Goal: Task Accomplishment & Management: Complete application form

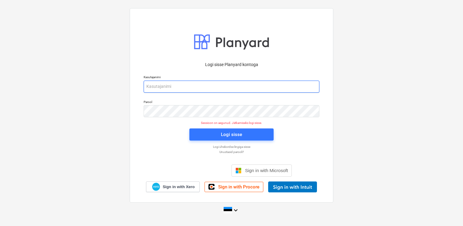
click at [188, 85] on input "email" at bounding box center [232, 87] width 176 height 12
type input "[EMAIL_ADDRESS][DOMAIN_NAME]"
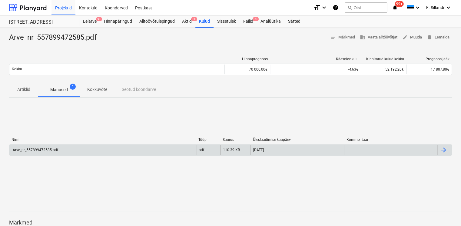
click at [38, 149] on div "Arve_nr_557899472585.pdf" at bounding box center [35, 150] width 46 height 4
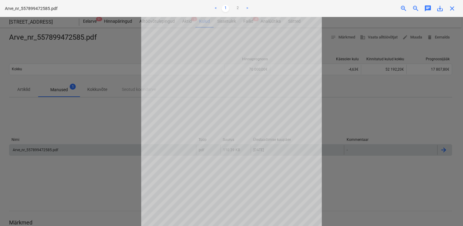
click at [120, 113] on div at bounding box center [231, 121] width 463 height 209
click at [456, 7] on div "Projekti ületoomine ebaõnnestus" at bounding box center [378, 6] width 164 height 13
click at [453, 5] on div "Projekti ületoomine ebaõnnestus" at bounding box center [378, 6] width 164 height 13
click at [451, 8] on div "Projekti ületoomine ebaõnnestus" at bounding box center [378, 6] width 164 height 13
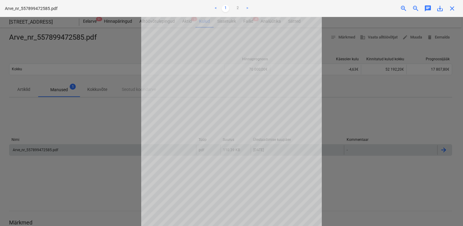
click at [451, 8] on div "Projekti ületoomine ebaõnnestus" at bounding box center [378, 6] width 164 height 13
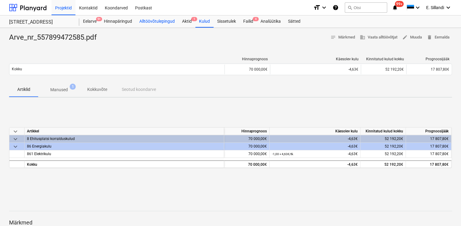
click at [151, 26] on div "Alltöövõtulepingud" at bounding box center [157, 21] width 43 height 12
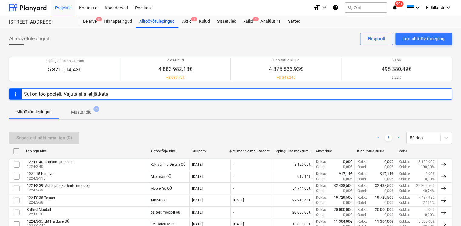
scroll to position [403, 0]
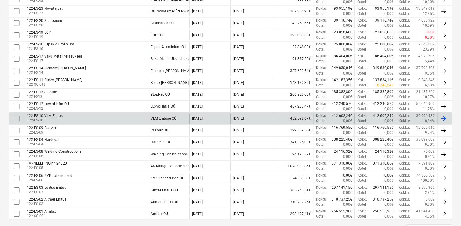
click at [62, 115] on div "122-ES-10 VLM Ehitus" at bounding box center [45, 116] width 36 height 4
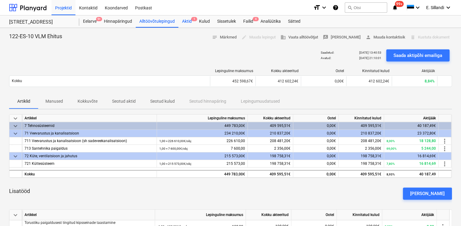
click at [186, 24] on div "Aktid 1" at bounding box center [186, 21] width 17 height 12
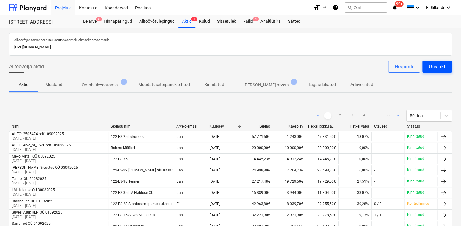
click at [442, 70] on div "Uus akt" at bounding box center [437, 67] width 16 height 8
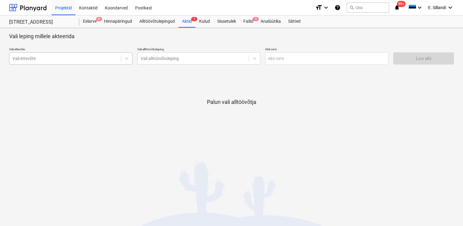
click at [65, 61] on div at bounding box center [64, 58] width 105 height 6
type input "vlm"
click at [59, 226] on div "VLM Ehituse OÜ" at bounding box center [231, 228] width 463 height 5
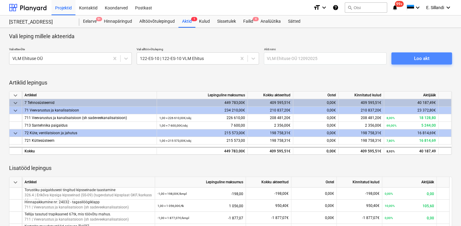
click at [423, 54] on button "Loo akt" at bounding box center [421, 58] width 61 height 12
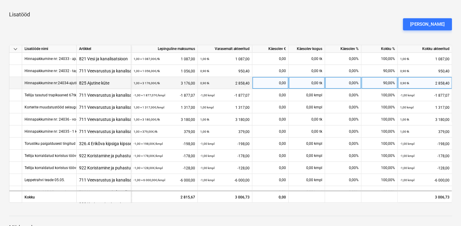
click at [388, 79] on div "90,00%" at bounding box center [379, 83] width 36 height 12
type input "100"
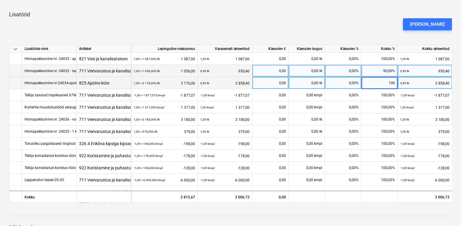
click at [382, 69] on div "90,00%" at bounding box center [379, 71] width 36 height 12
type input "100"
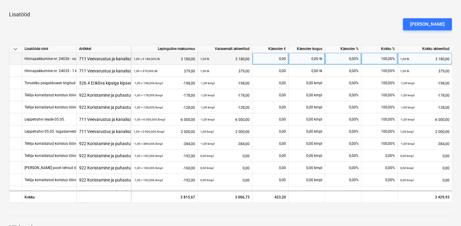
scroll to position [70, 0]
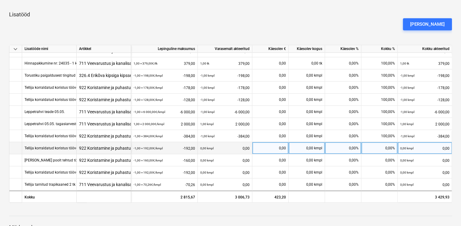
click at [377, 147] on div "0,00%" at bounding box center [379, 148] width 36 height 12
type input "100"
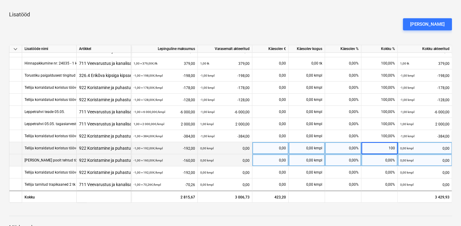
click at [377, 156] on div "0,00%" at bounding box center [379, 160] width 36 height 12
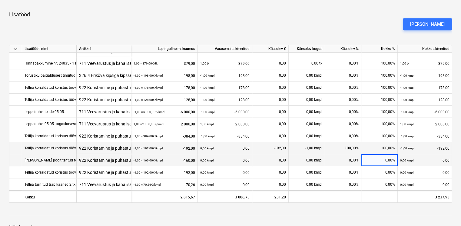
click at [377, 156] on div "0,00%" at bounding box center [379, 160] width 36 height 12
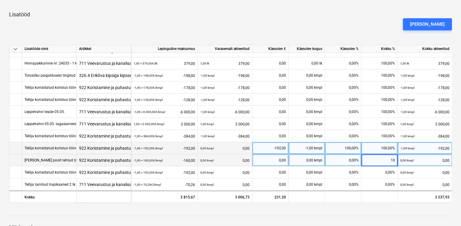
type input "100"
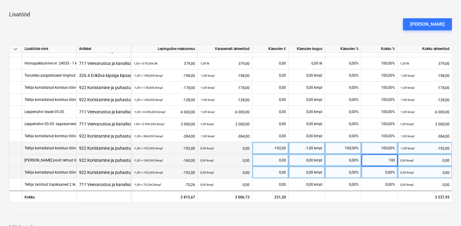
click at [382, 171] on div "0,00%" at bounding box center [379, 172] width 36 height 12
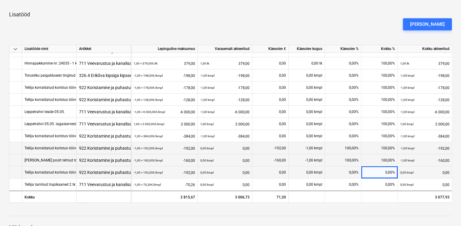
click at [382, 171] on div "0,00%" at bounding box center [379, 172] width 36 height 12
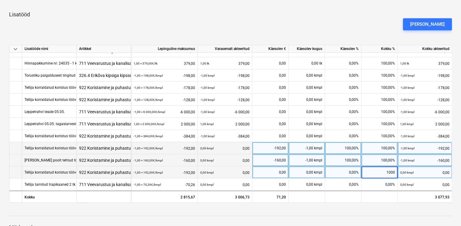
type input "100"
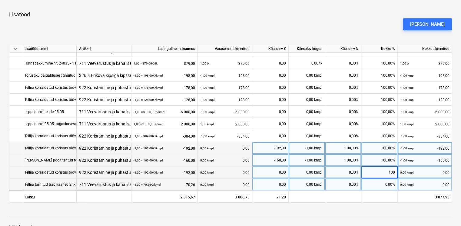
click at [385, 182] on div "0,00%" at bounding box center [379, 184] width 36 height 12
type input "100"
click at [343, 38] on div at bounding box center [230, 37] width 443 height 5
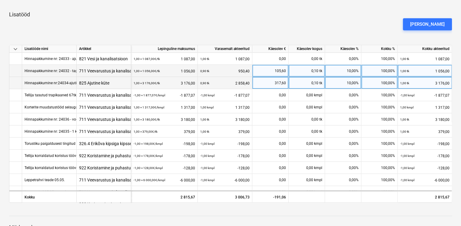
scroll to position [0, 0]
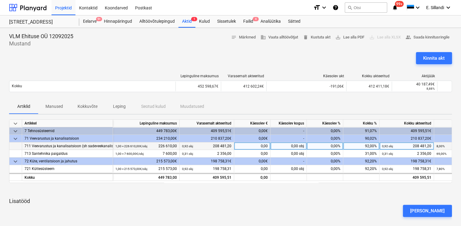
click at [362, 146] on div "92,00%" at bounding box center [361, 146] width 36 height 8
type input "95"
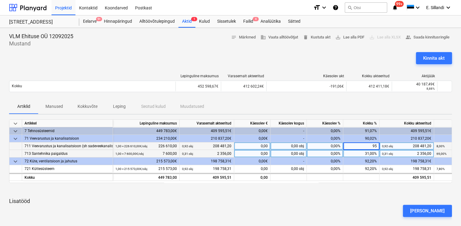
click at [362, 154] on div "31,00%" at bounding box center [361, 154] width 36 height 8
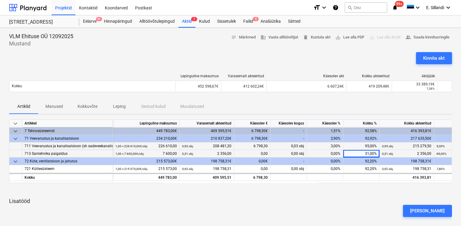
click at [367, 152] on div "31,00%" at bounding box center [361, 154] width 36 height 8
click at [363, 154] on div "31,00%" at bounding box center [361, 154] width 36 height 8
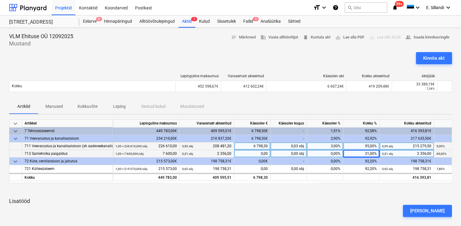
click at [332, 154] on div "0,00%" at bounding box center [325, 154] width 36 height 8
click at [366, 156] on div "31,00%" at bounding box center [361, 154] width 36 height 8
type input "80"
click at [363, 100] on div "Artiklid Manused Kokkuvõte Leping Seotud kulud Muudatused" at bounding box center [230, 106] width 443 height 15
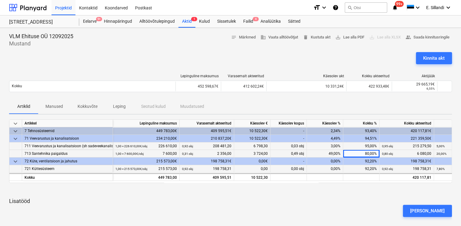
click at [362, 168] on div "92,20%" at bounding box center [361, 169] width 36 height 8
click at [365, 168] on div "92,20%" at bounding box center [361, 169] width 36 height 8
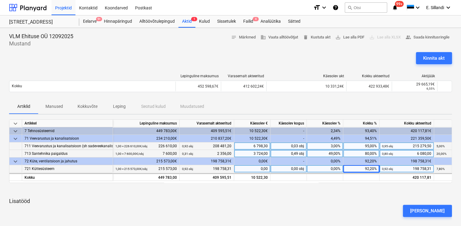
click at [372, 169] on div "92,20%" at bounding box center [361, 169] width 36 height 8
click at [372, 169] on input at bounding box center [361, 168] width 36 height 7
type input "95"
click at [345, 102] on div "Artiklid Manused Kokkuvõte Leping Seotud kulud Muudatused" at bounding box center [230, 106] width 443 height 15
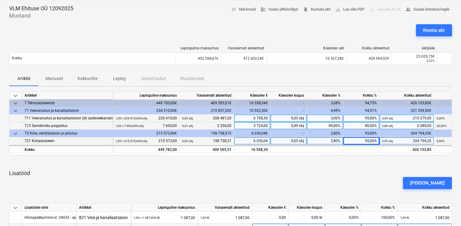
scroll to position [25, 0]
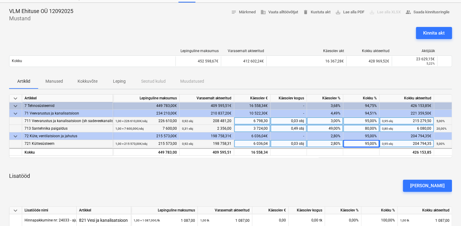
click at [349, 30] on div "Kinnita akt" at bounding box center [230, 35] width 443 height 17
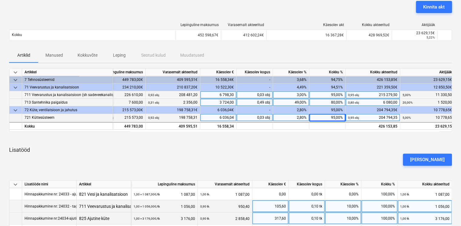
scroll to position [0, 37]
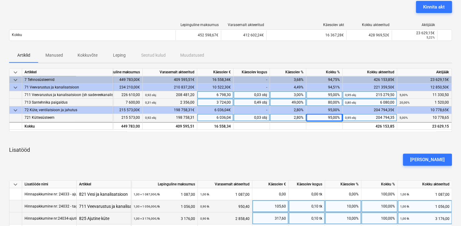
click at [373, 60] on div "Artiklid Manused Kokkuvõte Leping Seotud kulud Muudatused" at bounding box center [230, 55] width 443 height 15
click at [435, 7] on div "Projekti ületoomine ebaõnnestus" at bounding box center [376, 6] width 164 height 13
click at [437, 7] on div "Projekti ületoomine ebaõnnestus" at bounding box center [376, 6] width 164 height 13
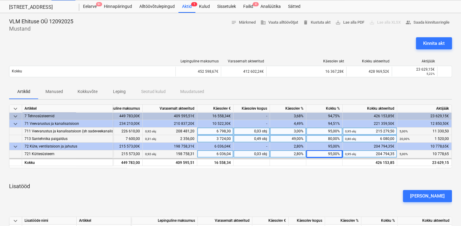
scroll to position [0, 0]
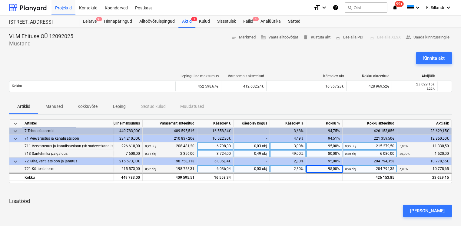
click at [376, 60] on div "Kinnita akt" at bounding box center [230, 60] width 443 height 17
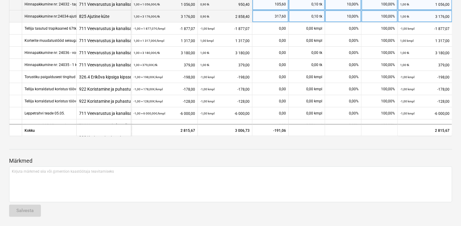
scroll to position [70, 0]
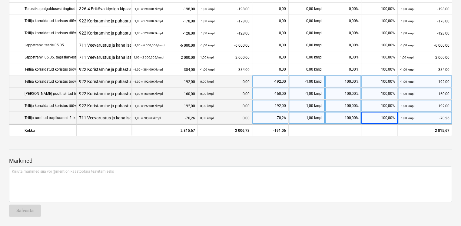
click at [361, 145] on div at bounding box center [230, 143] width 443 height 5
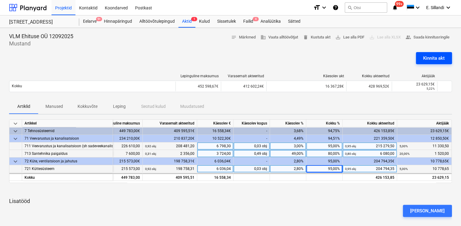
click at [437, 56] on div "Kinnita akt" at bounding box center [434, 58] width 22 height 8
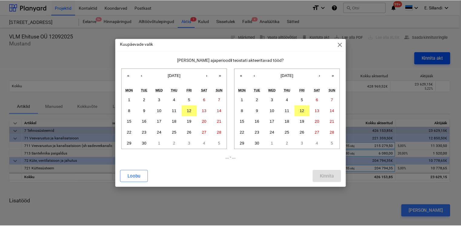
scroll to position [0, 37]
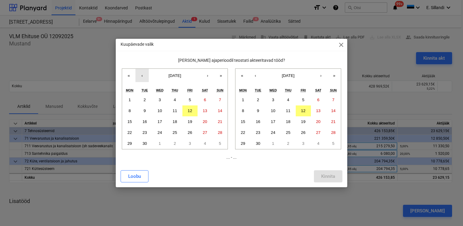
click at [146, 77] on button "‹" at bounding box center [141, 75] width 13 height 13
click at [189, 98] on abbr "1" at bounding box center [190, 100] width 2 height 5
click at [274, 111] on abbr "10" at bounding box center [273, 110] width 5 height 5
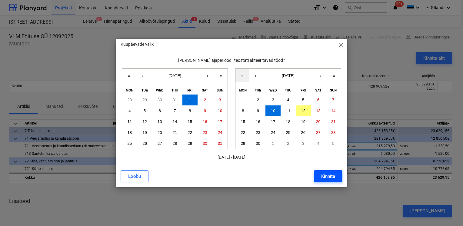
click at [330, 177] on div "Kinnita" at bounding box center [328, 176] width 14 height 8
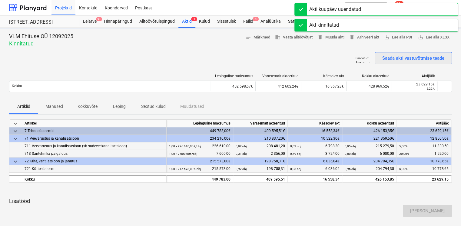
scroll to position [0, 0]
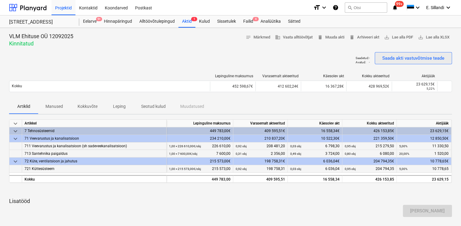
click at [407, 57] on div "Saada akti vastuvõtmise teade" at bounding box center [413, 58] width 62 height 8
